Goal: Communication & Community: Answer question/provide support

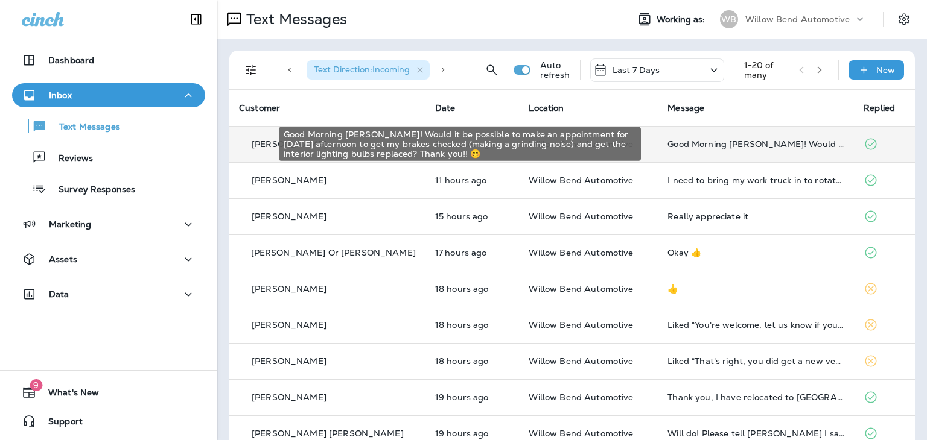
click at [667, 146] on div "Good Morning [PERSON_NAME]! Would it be possible to make an appointment for [DA…" at bounding box center [755, 144] width 177 height 10
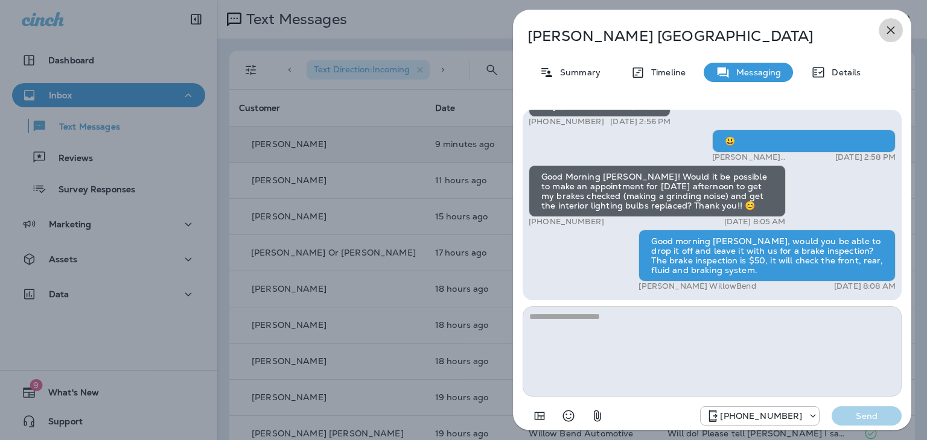
click at [890, 28] on icon "button" at bounding box center [890, 30] width 14 height 14
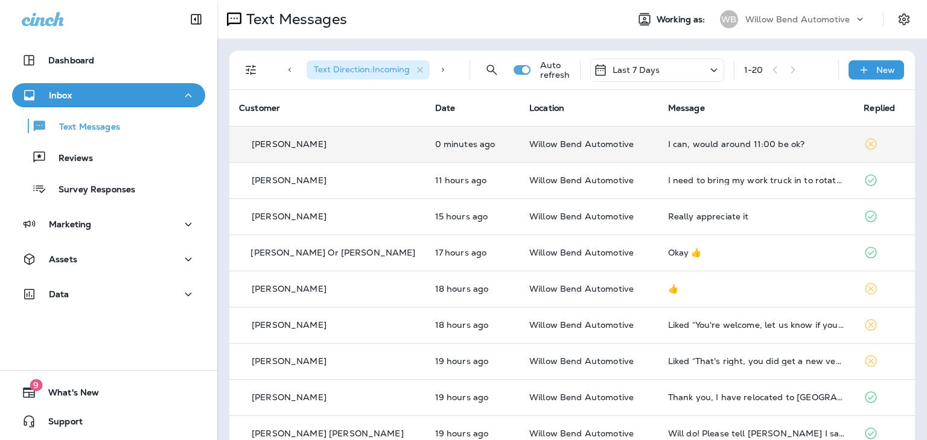
click at [721, 141] on div "I can, would around 11:00 be ok?" at bounding box center [756, 144] width 177 height 10
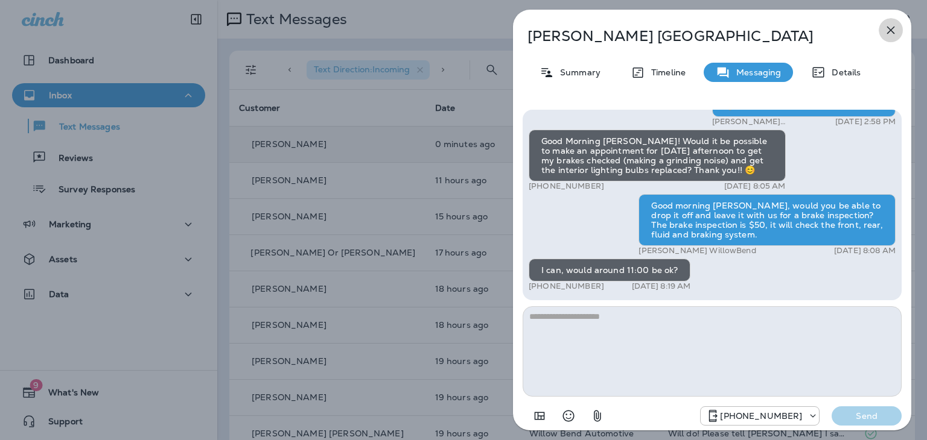
click at [890, 25] on icon "button" at bounding box center [890, 30] width 14 height 14
